Goal: Communication & Community: Participate in discussion

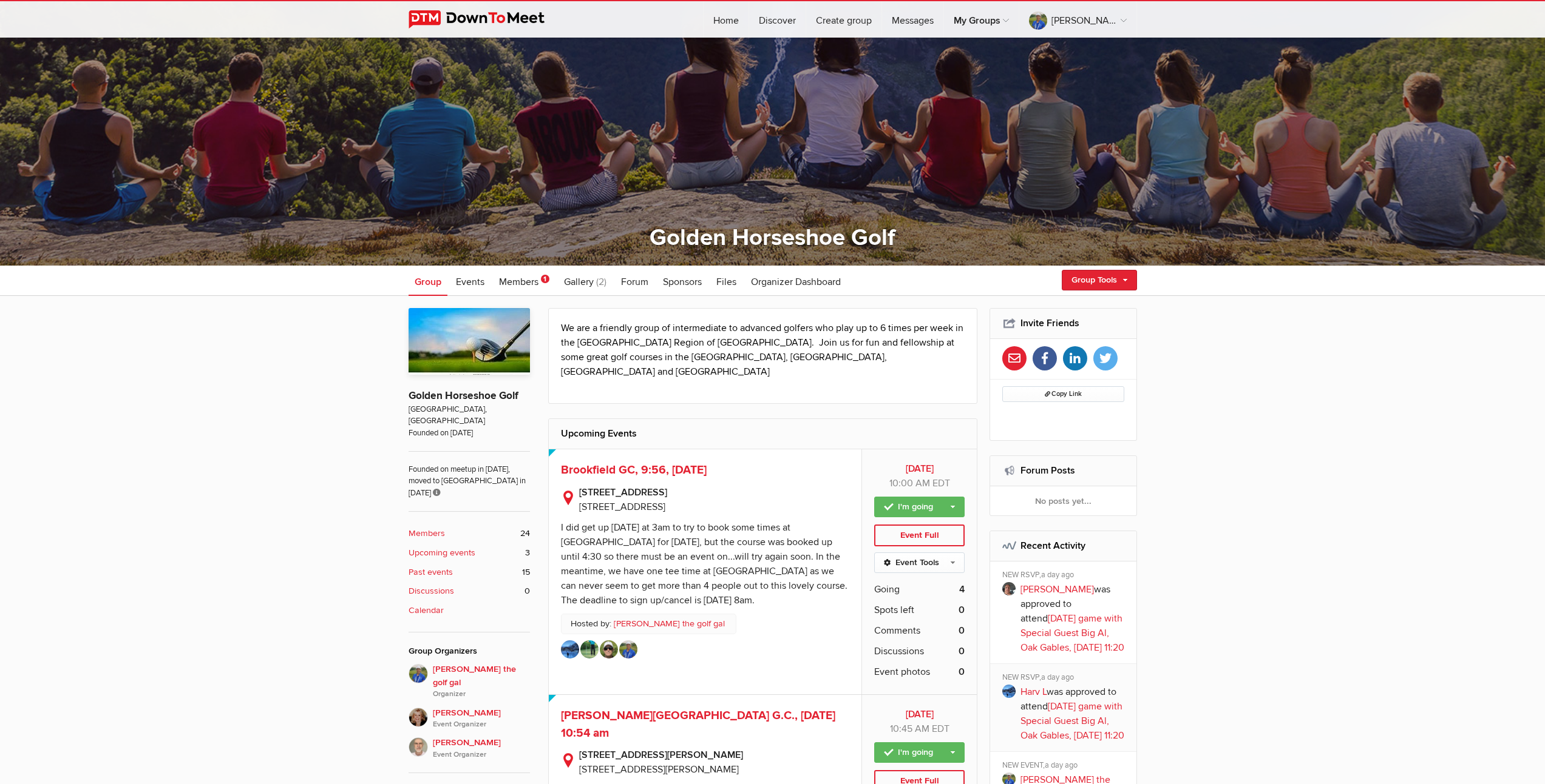
scroll to position [176, 0]
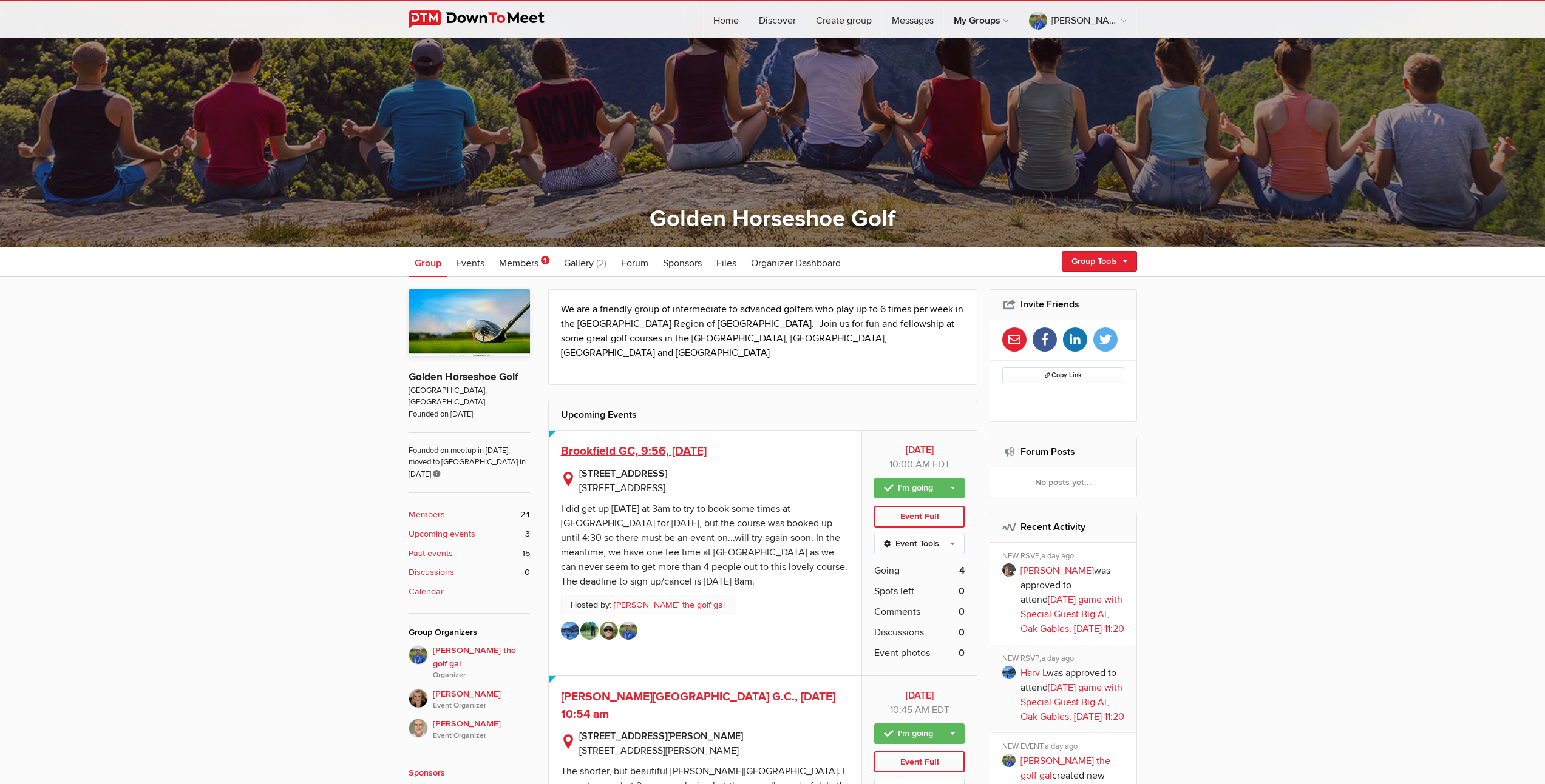
click at [706, 444] on span "Brookfield GC, 9:56, [DATE]" at bounding box center [634, 451] width 145 height 15
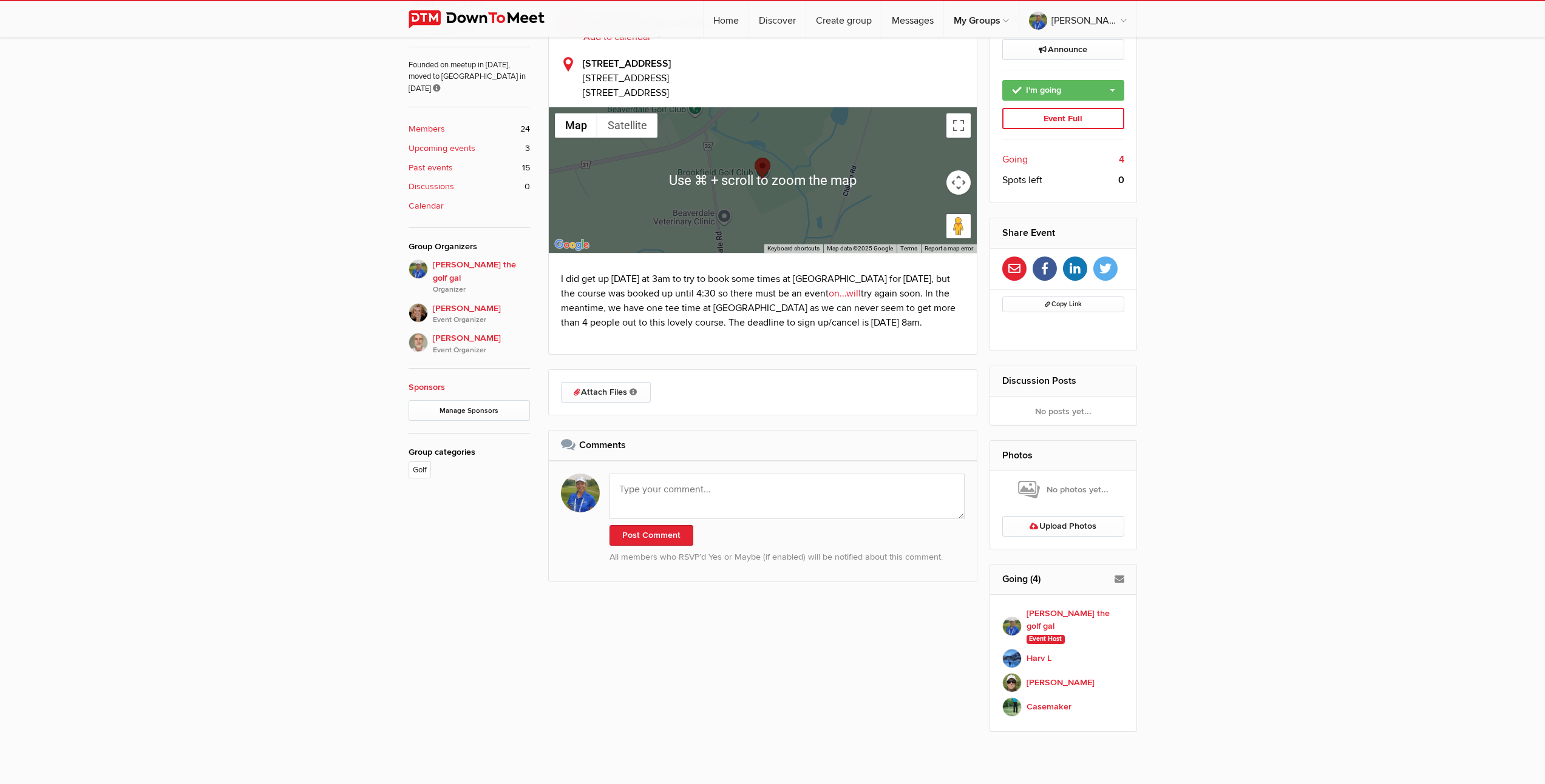
scroll to position [662, 0]
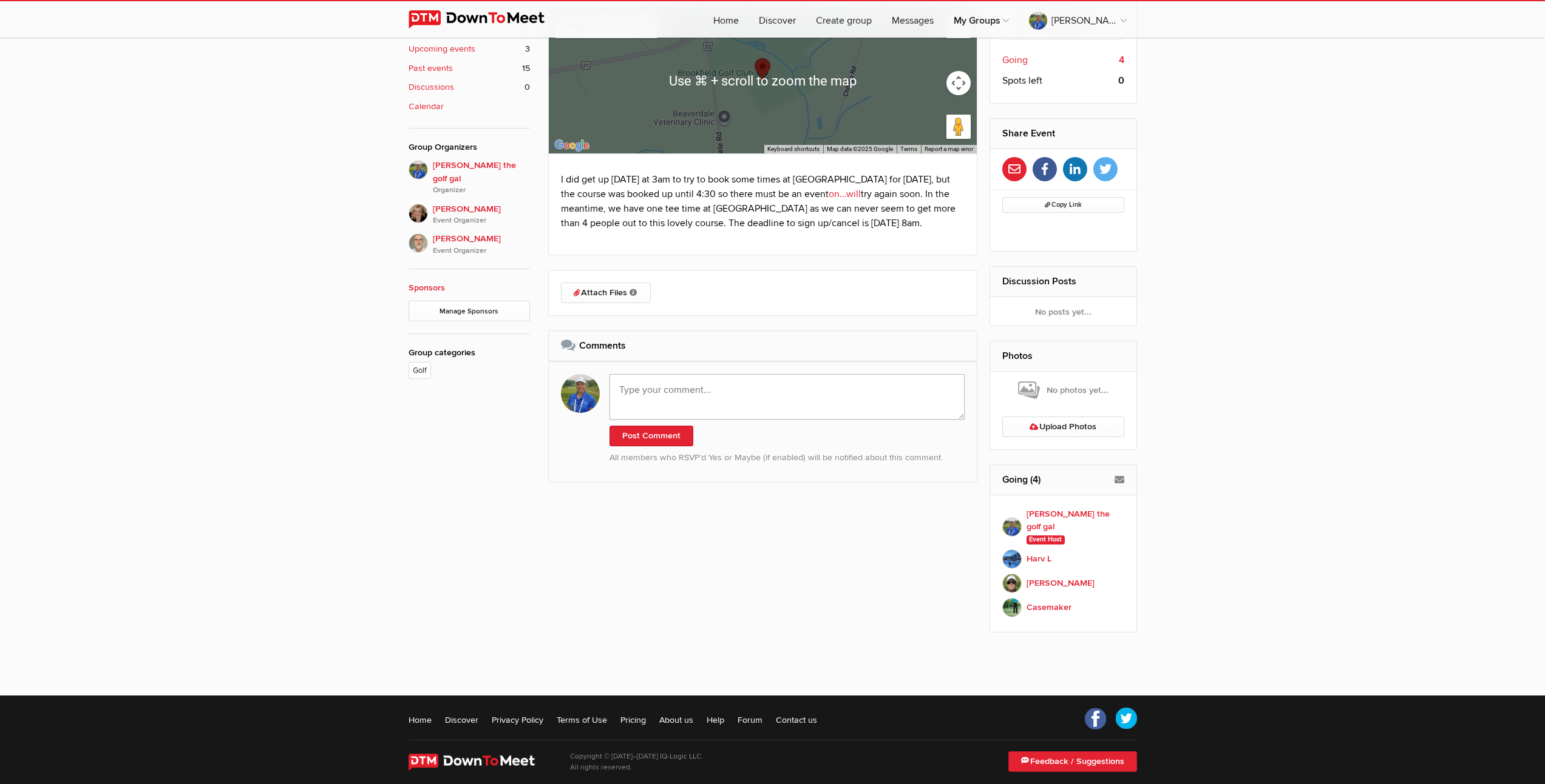
click at [726, 407] on textarea at bounding box center [788, 397] width 356 height 46
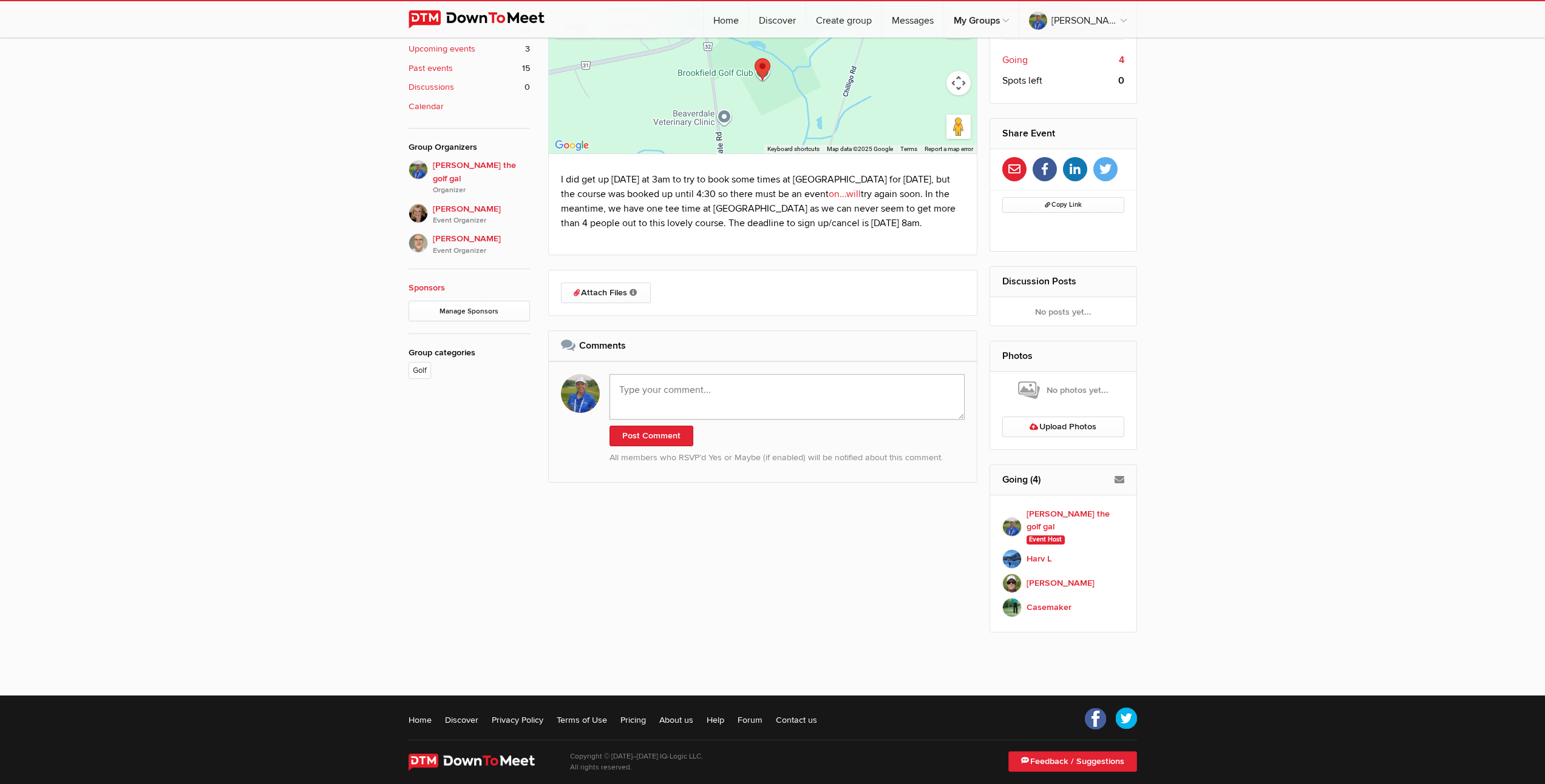
paste textarea "Hi Everyone. Hope you all made it home safely. I ended up taking the Townline R…"
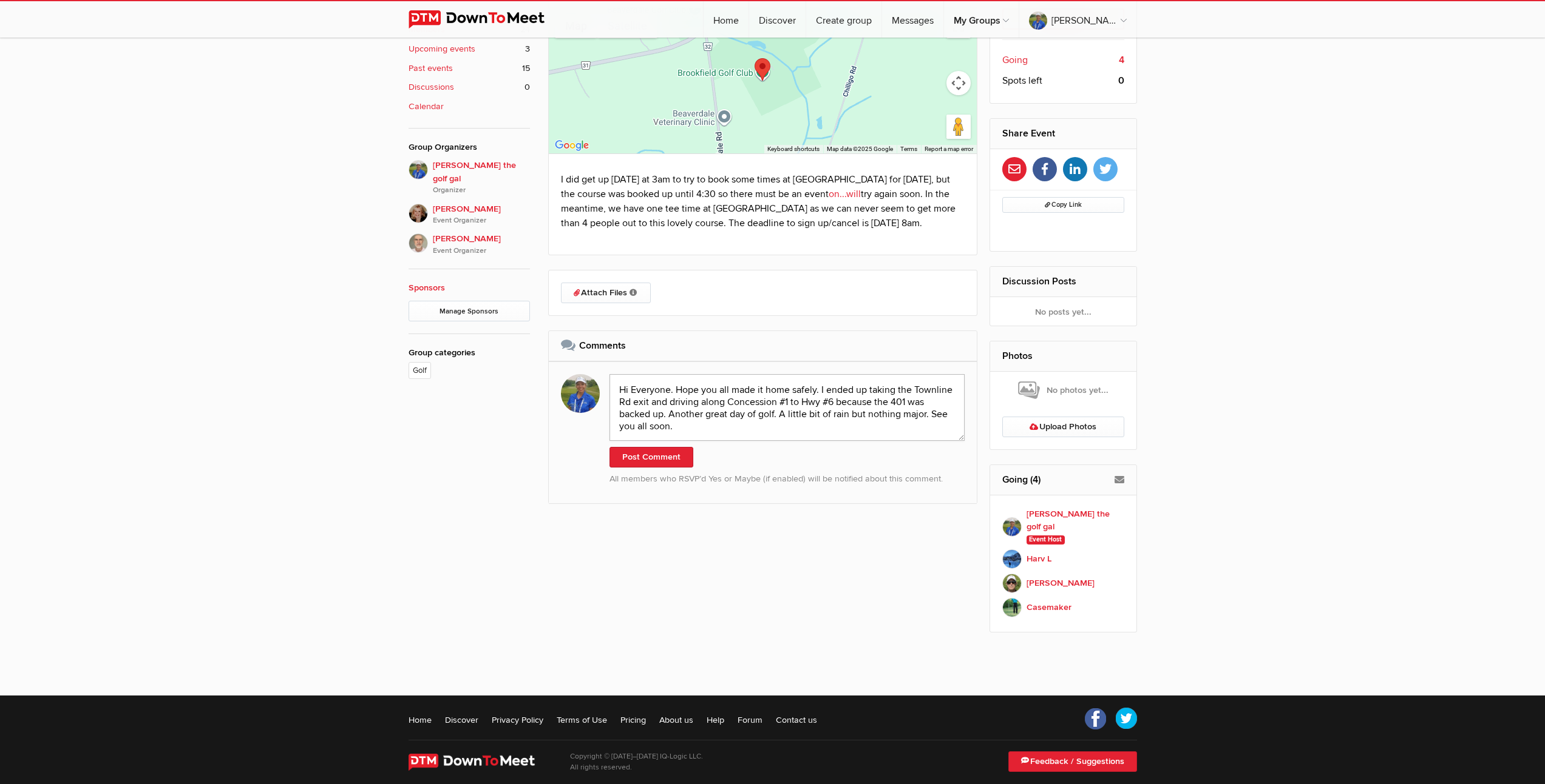
scroll to position [2, 0]
type textarea "Hi Everyone. Hope you all made it home safely. I ended up taking the Townline R…"
click at [649, 468] on button "Post Comment" at bounding box center [651, 457] width 84 height 21
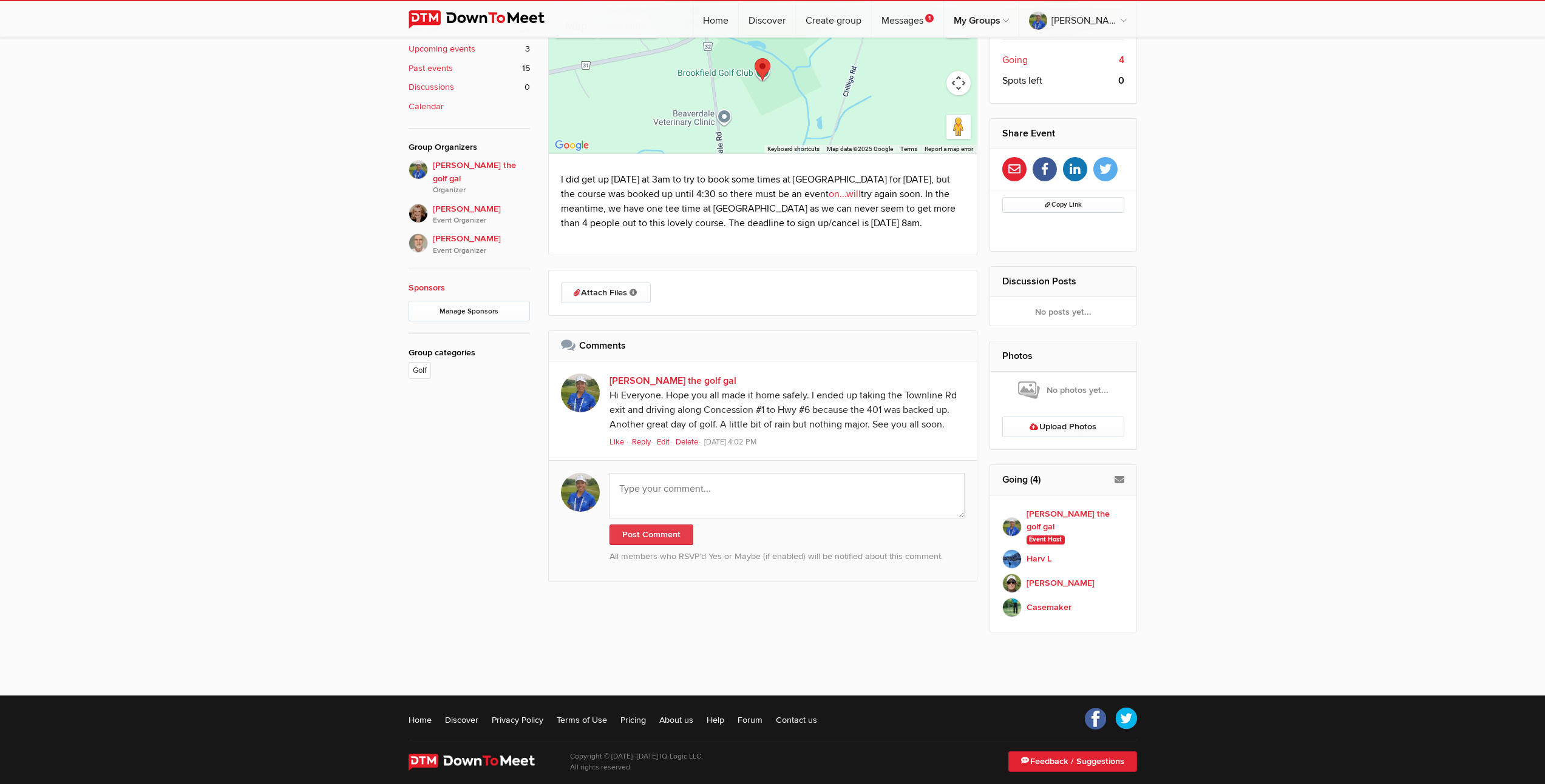
scroll to position [545, 0]
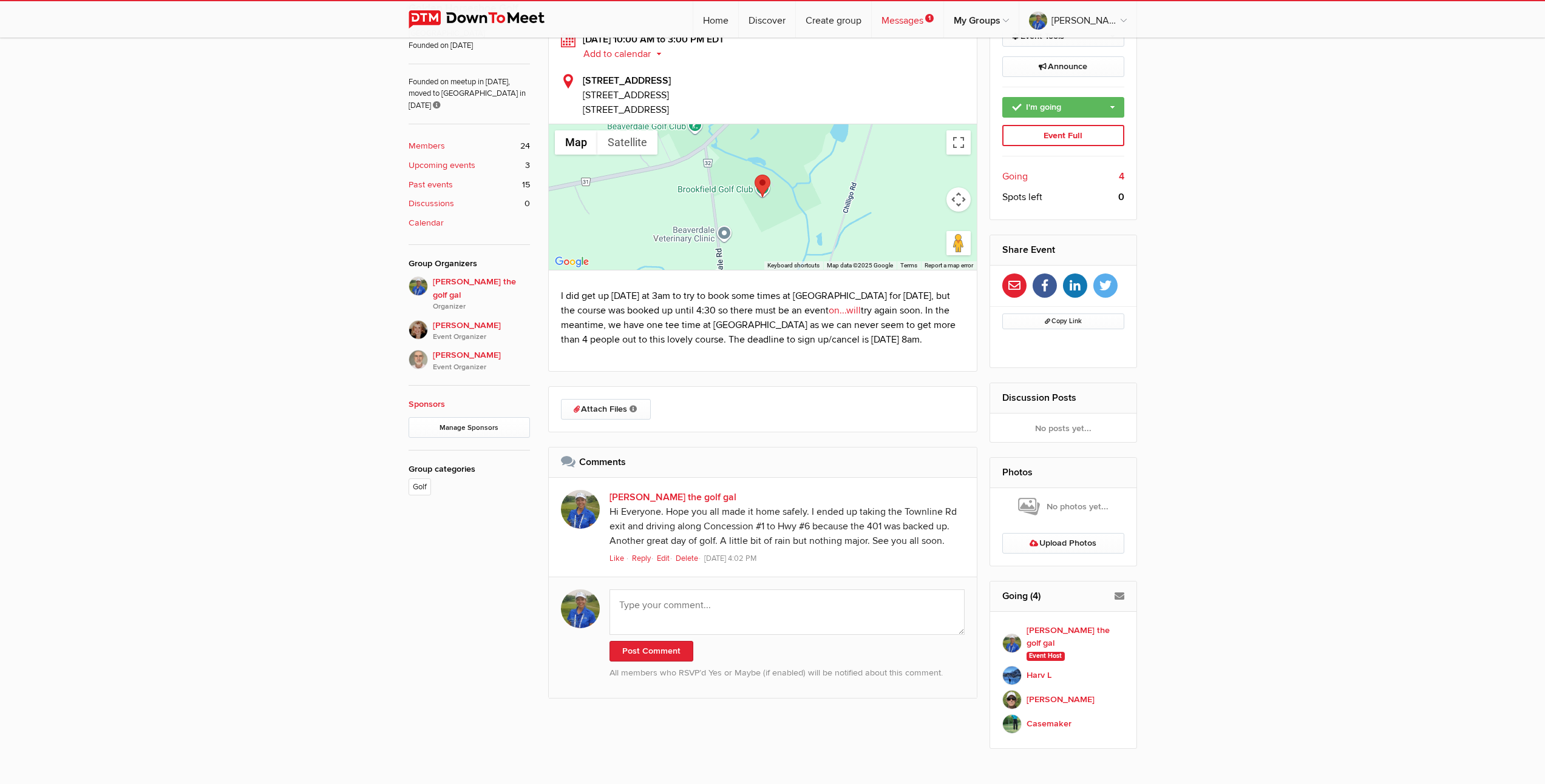
click at [894, 22] on link "Messages 1" at bounding box center [908, 19] width 72 height 36
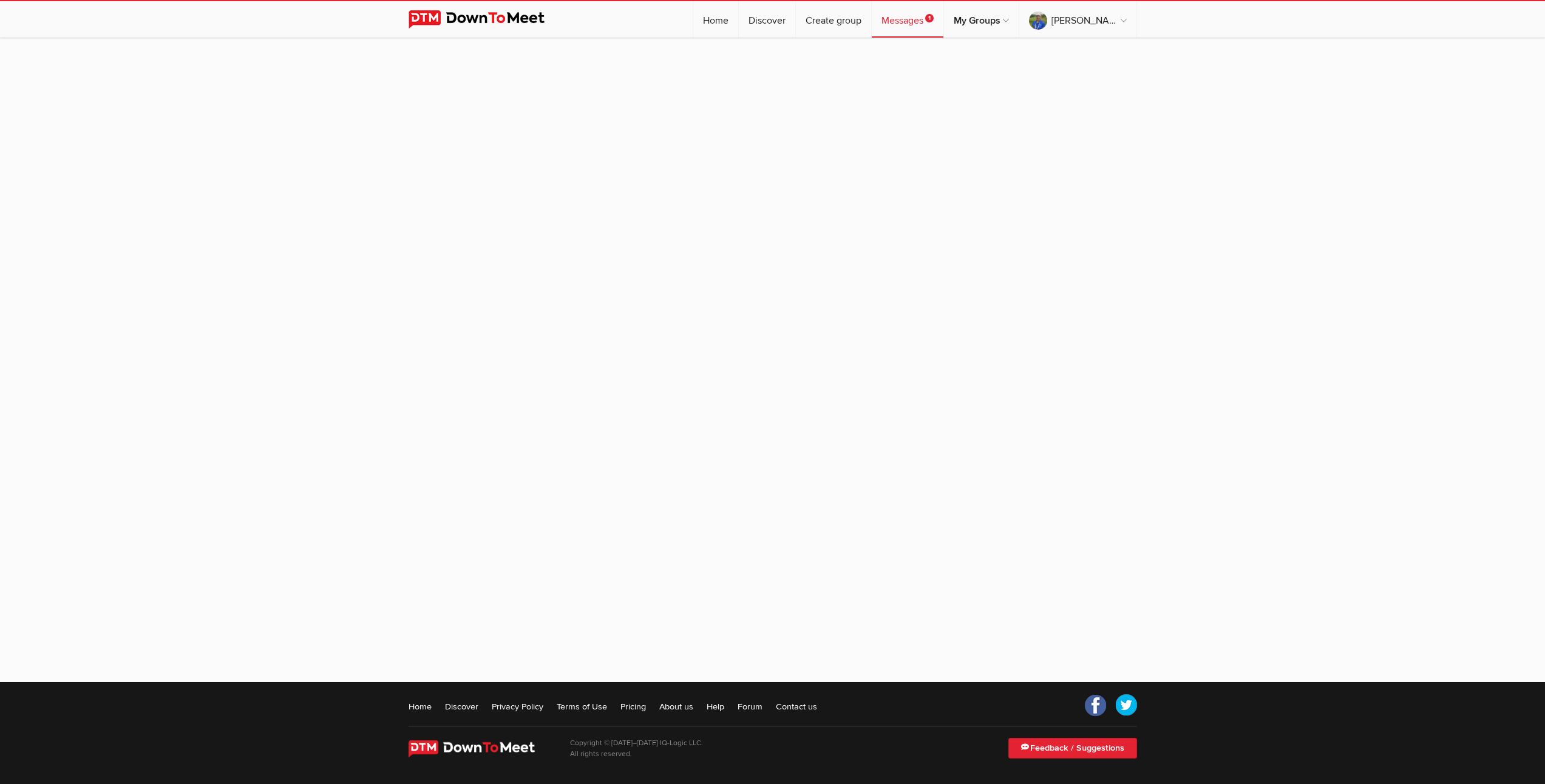
scroll to position [149, 0]
